Goal: Task Accomplishment & Management: Use online tool/utility

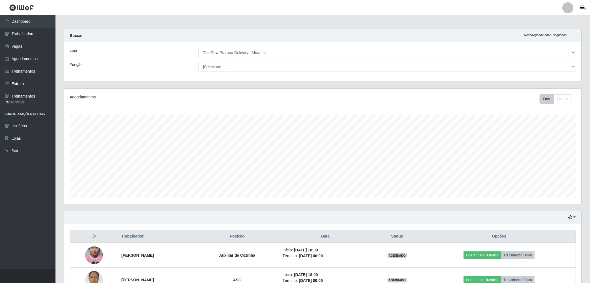
select select "322"
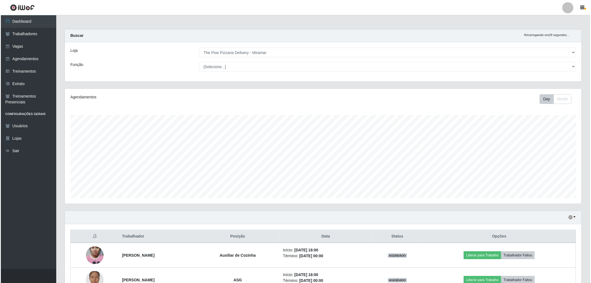
scroll to position [115, 517]
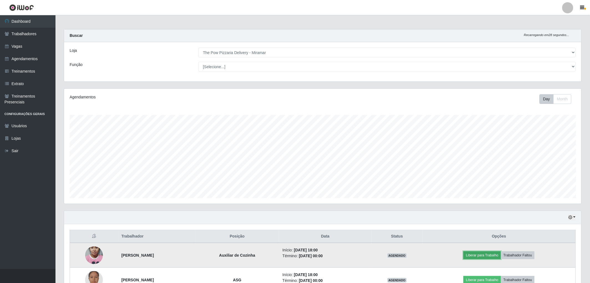
click at [487, 256] on button "Liberar para Trabalho" at bounding box center [481, 255] width 37 height 8
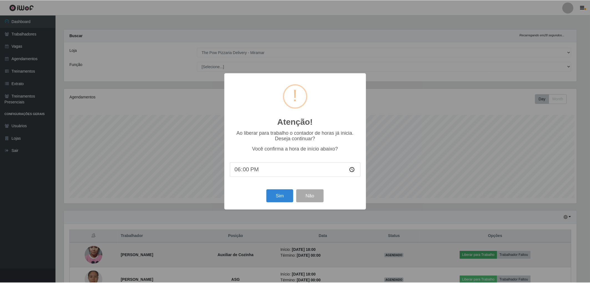
scroll to position [115, 514]
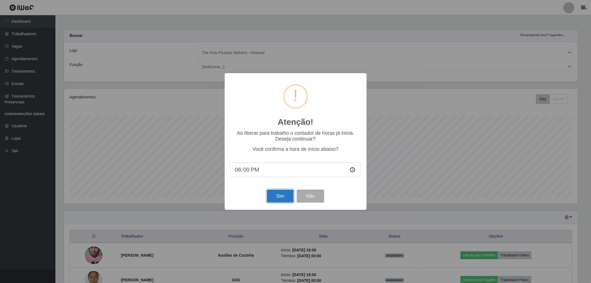
click at [276, 195] on button "Sim" at bounding box center [280, 196] width 27 height 13
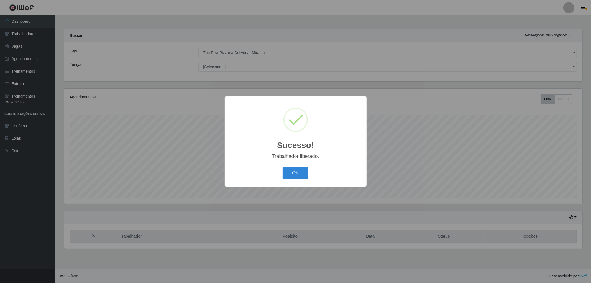
scroll to position [277095, 276691]
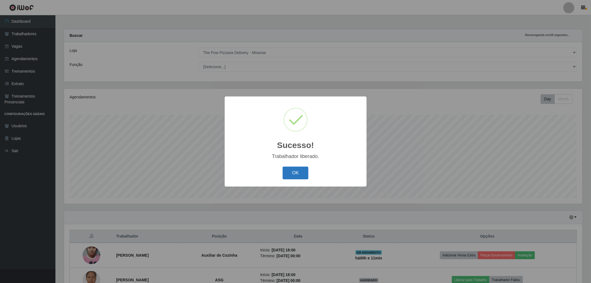
click at [286, 168] on button "OK" at bounding box center [296, 173] width 26 height 13
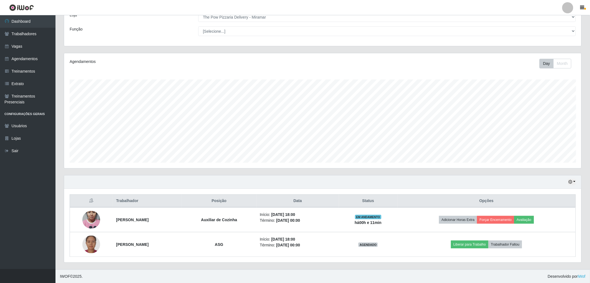
scroll to position [36, 0]
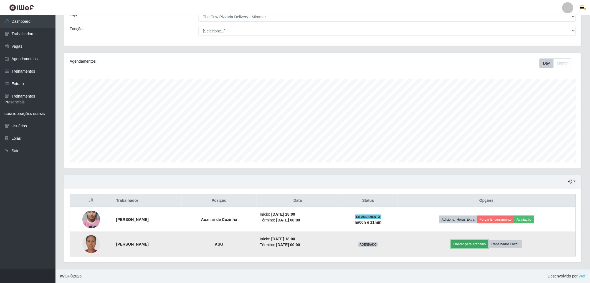
click at [479, 245] on button "Liberar para Trabalho" at bounding box center [469, 244] width 37 height 8
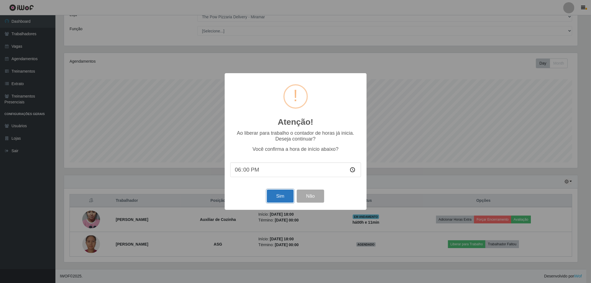
click at [287, 197] on button "Sim" at bounding box center [280, 196] width 27 height 13
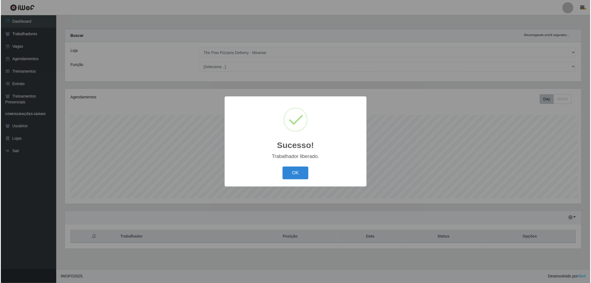
scroll to position [277095, 276691]
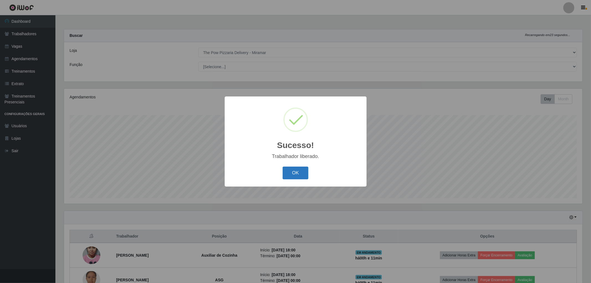
click at [297, 173] on button "OK" at bounding box center [296, 173] width 26 height 13
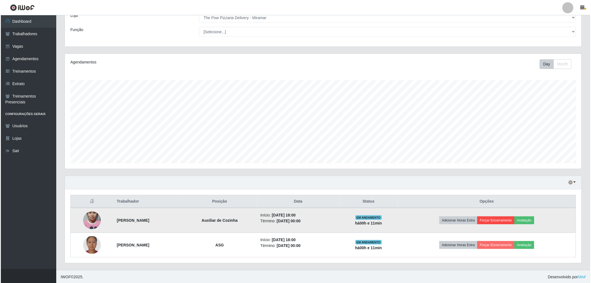
scroll to position [36, 0]
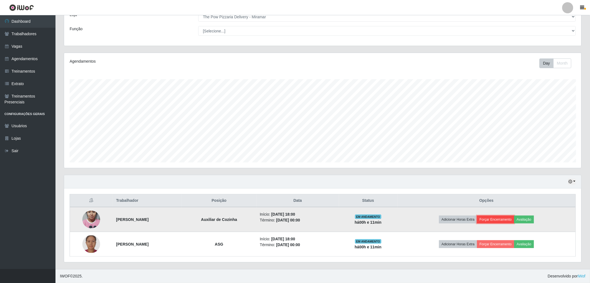
click at [506, 216] on button "Forçar Encerramento" at bounding box center [495, 220] width 37 height 8
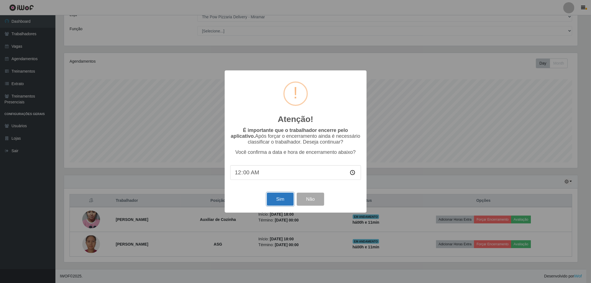
click at [276, 196] on button "Sim" at bounding box center [280, 199] width 27 height 13
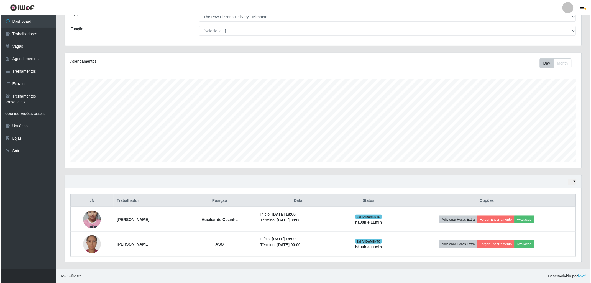
scroll to position [0, 0]
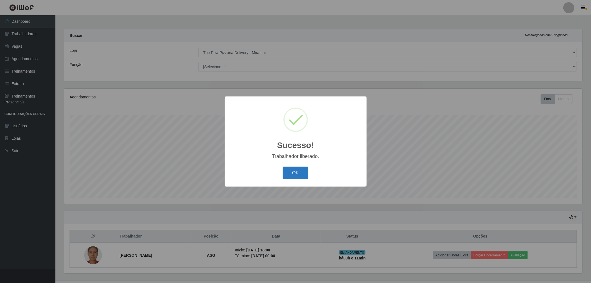
click at [293, 174] on button "OK" at bounding box center [296, 173] width 26 height 13
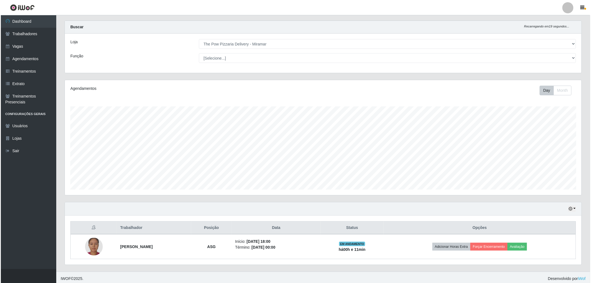
scroll to position [11, 0]
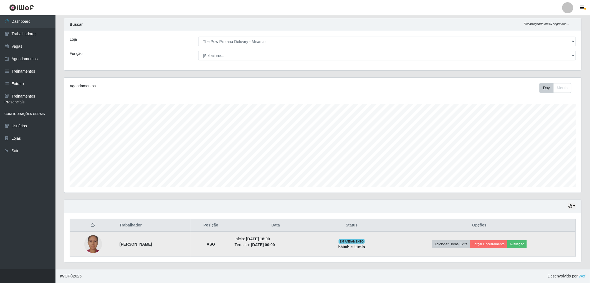
click at [499, 249] on td "Adicionar Horas Extra Forçar Encerramento Avaliação" at bounding box center [479, 244] width 192 height 25
click at [496, 246] on button "Forçar Encerramento" at bounding box center [488, 244] width 37 height 8
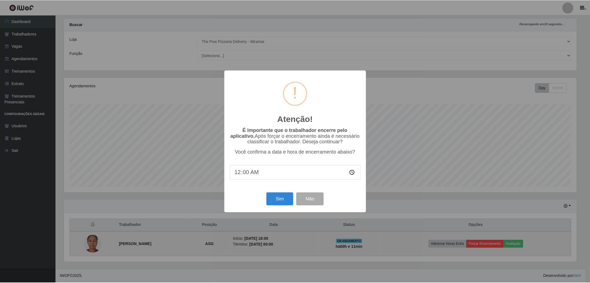
scroll to position [0, 0]
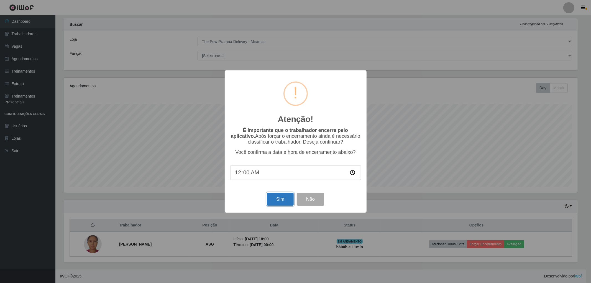
click at [271, 203] on button "Sim" at bounding box center [280, 199] width 27 height 13
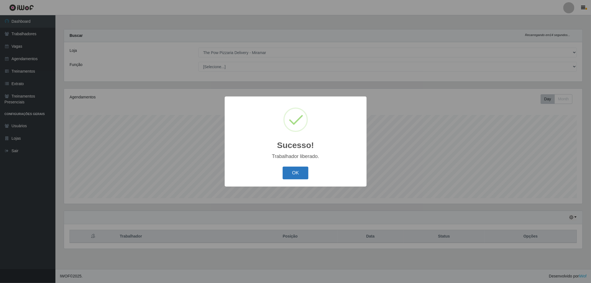
click at [300, 173] on button "OK" at bounding box center [296, 173] width 26 height 13
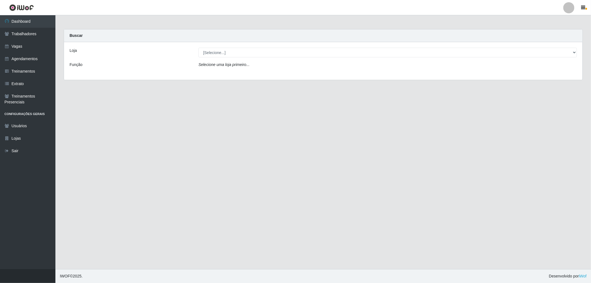
click at [266, 46] on div "Loja [Selecione...] The Pow Pizzaria Delivery - Miramar Função Selecione uma lo…" at bounding box center [323, 61] width 519 height 38
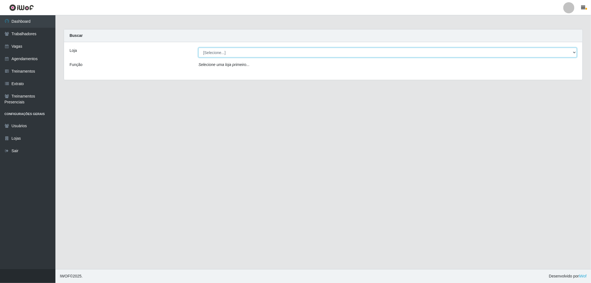
click at [270, 52] on select "[Selecione...] The Pow Pizzaria Delivery - [GEOGRAPHIC_DATA]" at bounding box center [387, 53] width 379 height 10
select select "322"
click at [198, 48] on select "[Selecione...] The Pow Pizzaria Delivery - [GEOGRAPHIC_DATA]" at bounding box center [387, 53] width 379 height 10
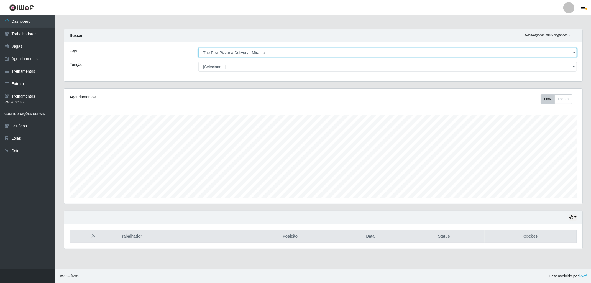
scroll to position [115, 519]
